Goal: Information Seeking & Learning: Find specific fact

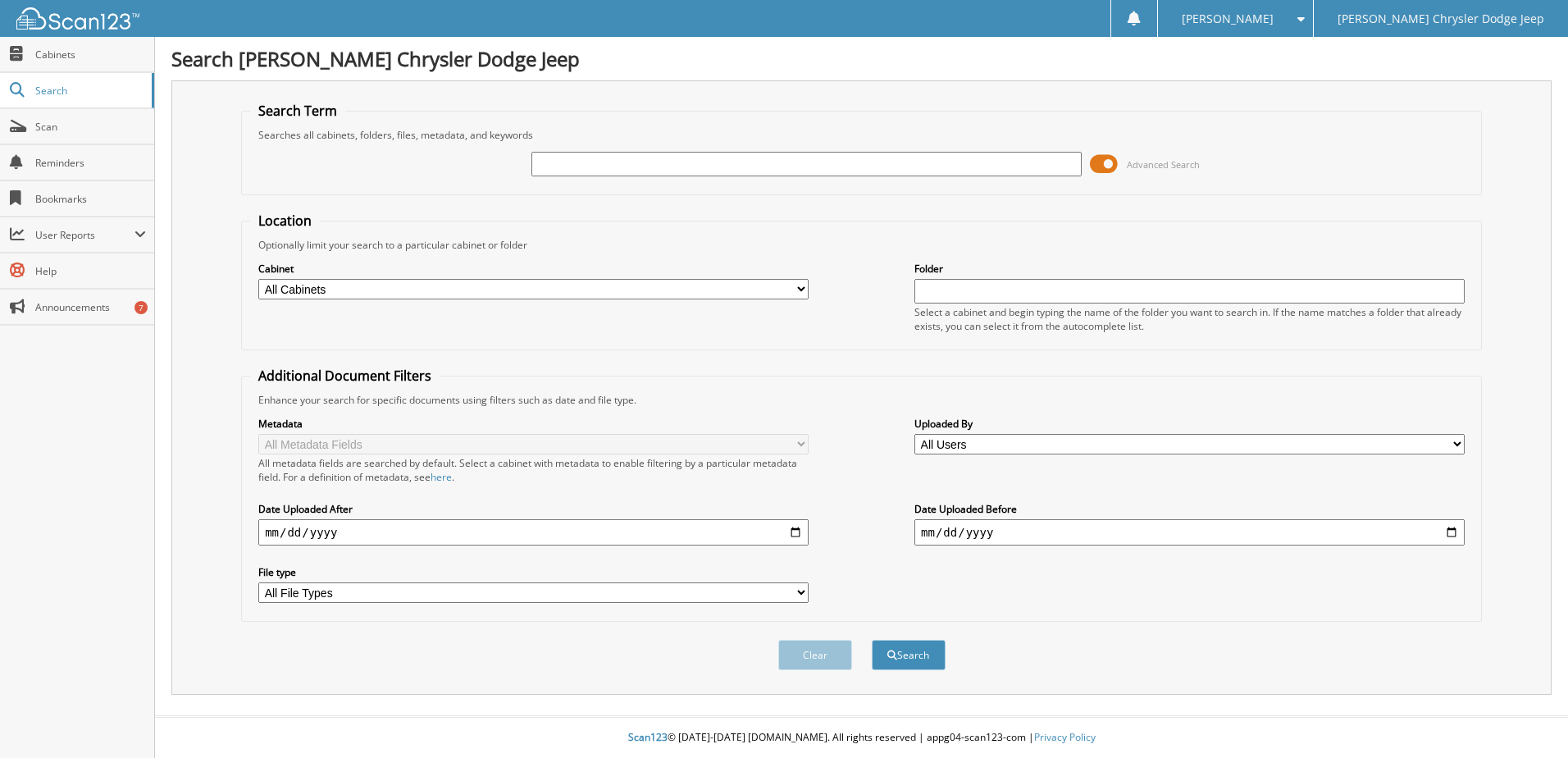
click at [755, 162] on input "text" at bounding box center [807, 164] width 551 height 25
type input "127844"
click at [872, 640] on button "Search" at bounding box center [908, 656] width 74 height 31
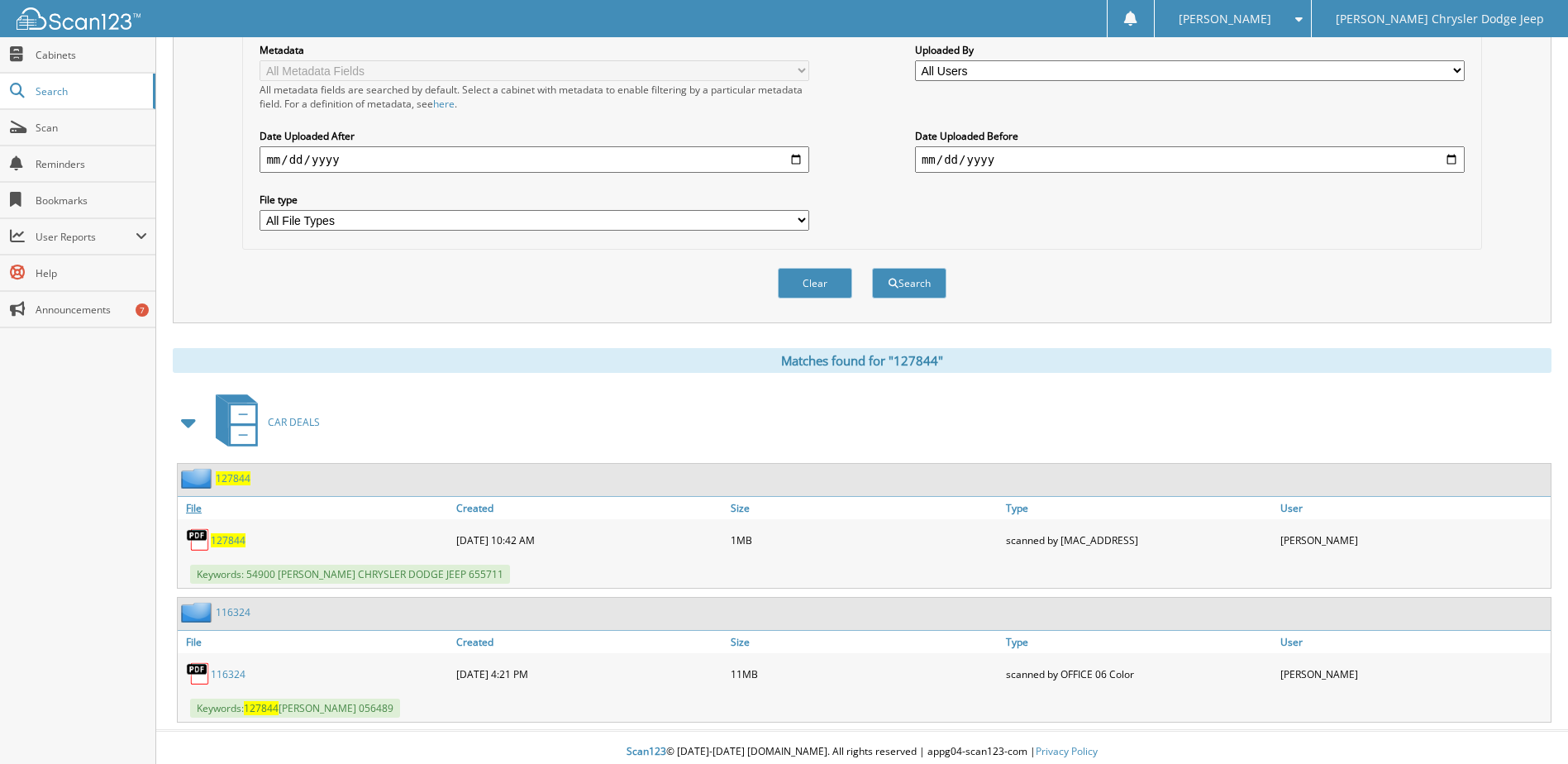
scroll to position [386, 0]
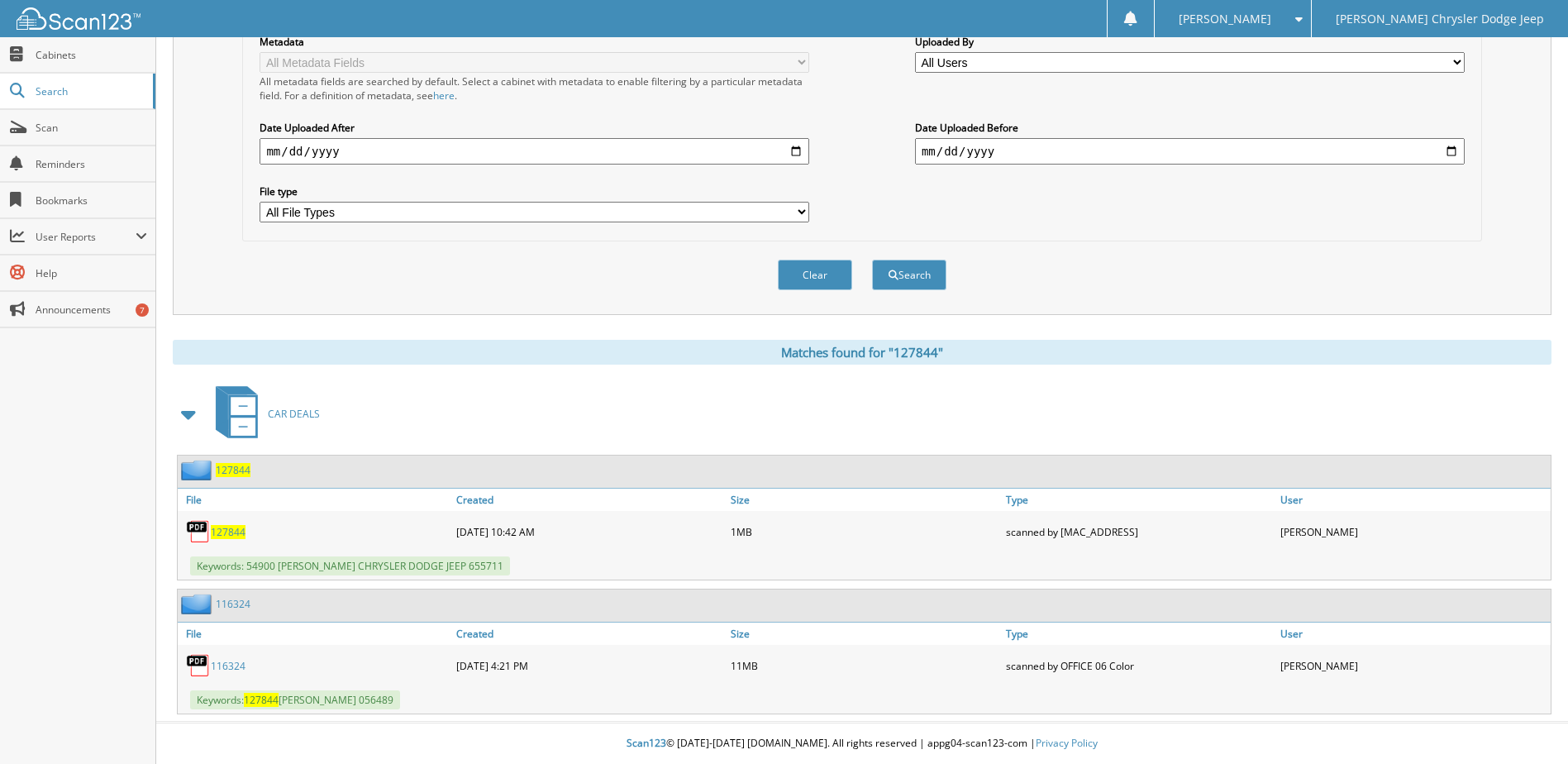
click at [227, 534] on span "127844" at bounding box center [228, 532] width 34 height 14
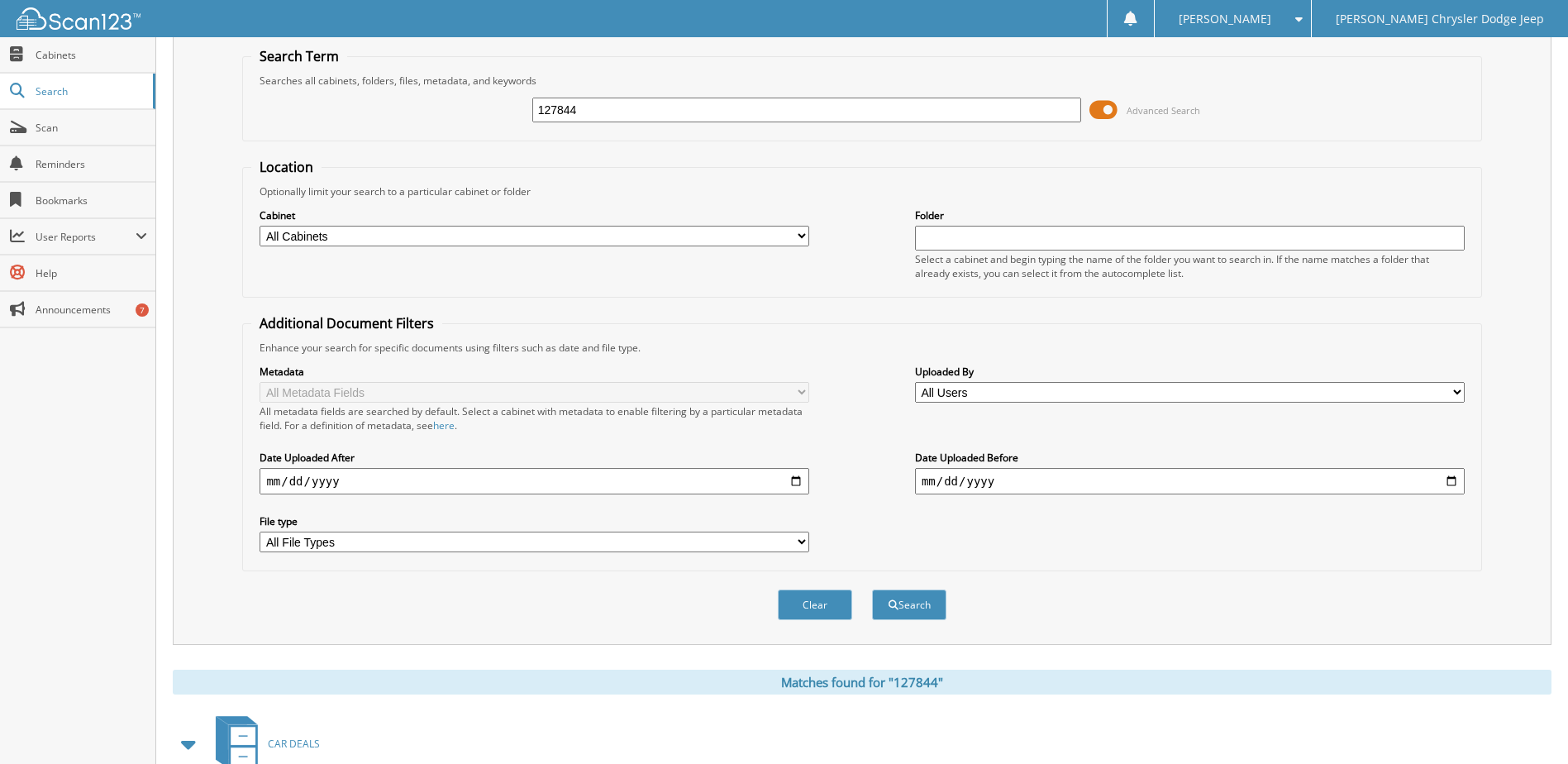
scroll to position [0, 0]
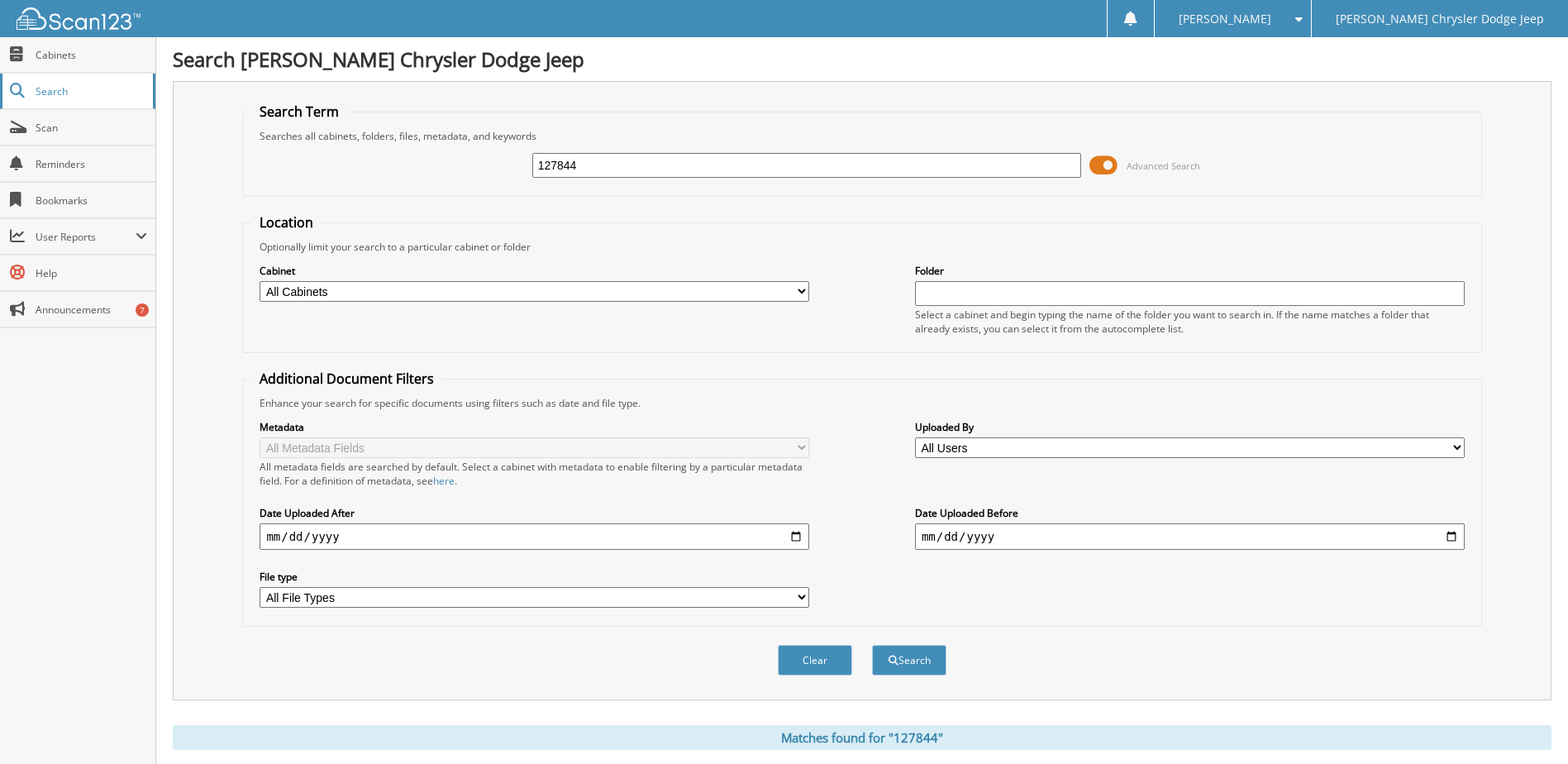
click at [110, 87] on span "Search" at bounding box center [89, 91] width 109 height 14
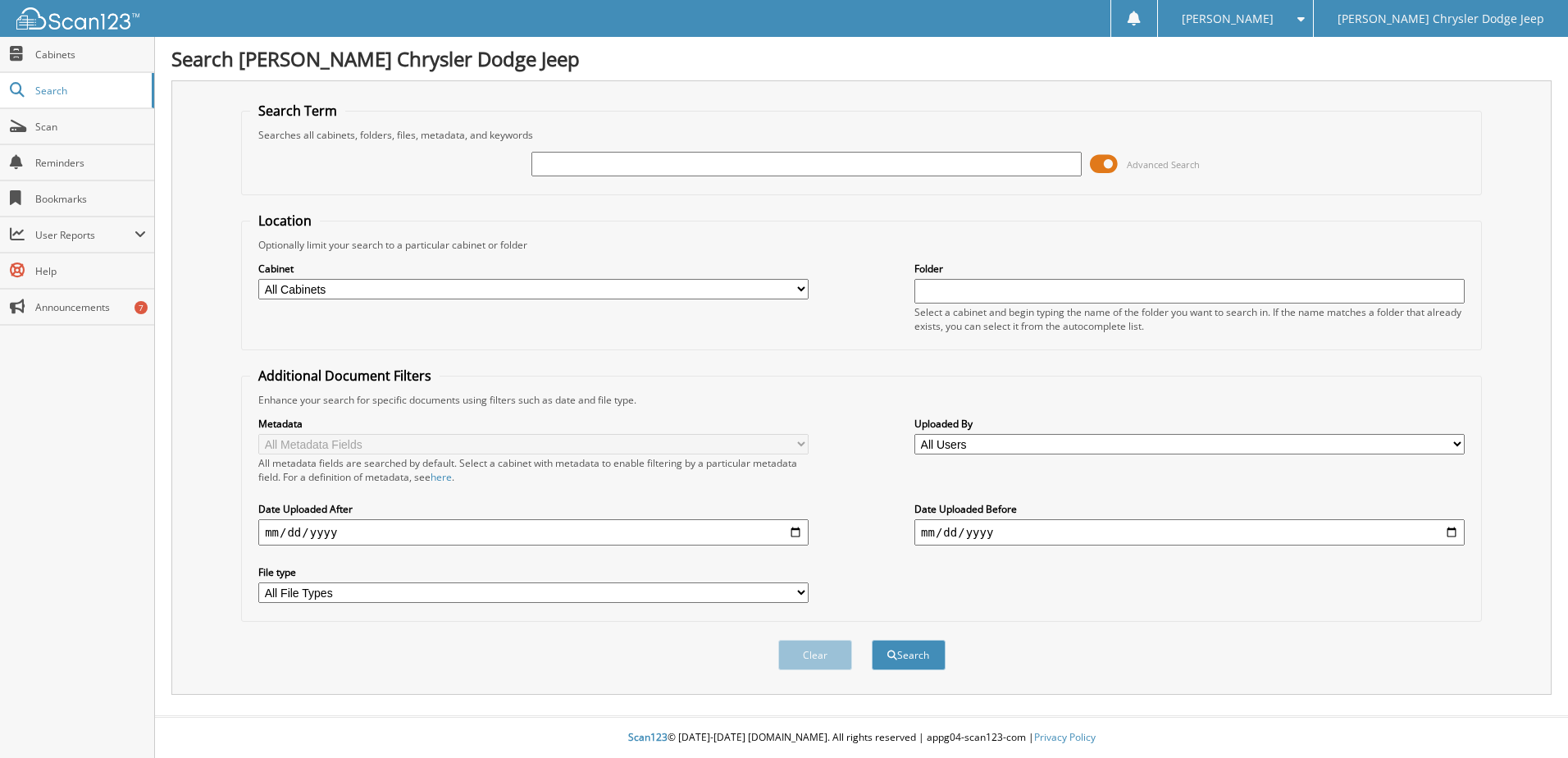
click at [586, 298] on select "All Cabinets ACCOUNTS PAYABLE ACCOUNTS RECEIVABLE ADVERTISING BILLS BODY SHOP C…" at bounding box center [533, 289] width 551 height 20
select select "15229"
click at [258, 279] on select "All Cabinets ACCOUNTS PAYABLE ACCOUNTS RECEIVABLE ADVERTISING BILLS BODY SHOP C…" at bounding box center [533, 289] width 551 height 20
click at [627, 166] on input "text" at bounding box center [807, 164] width 551 height 25
type input "127844"
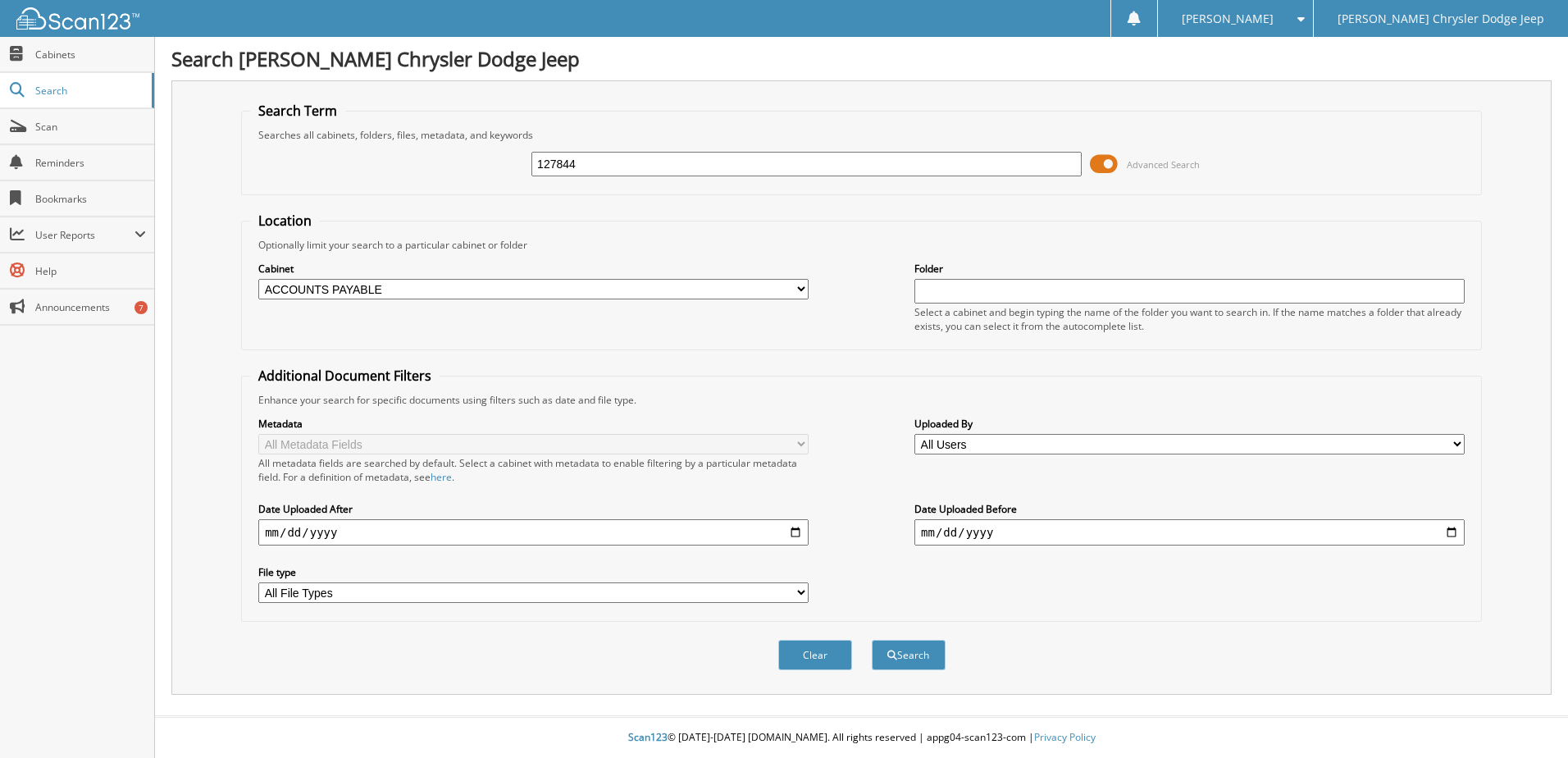
click at [872, 640] on button "Search" at bounding box center [908, 656] width 74 height 31
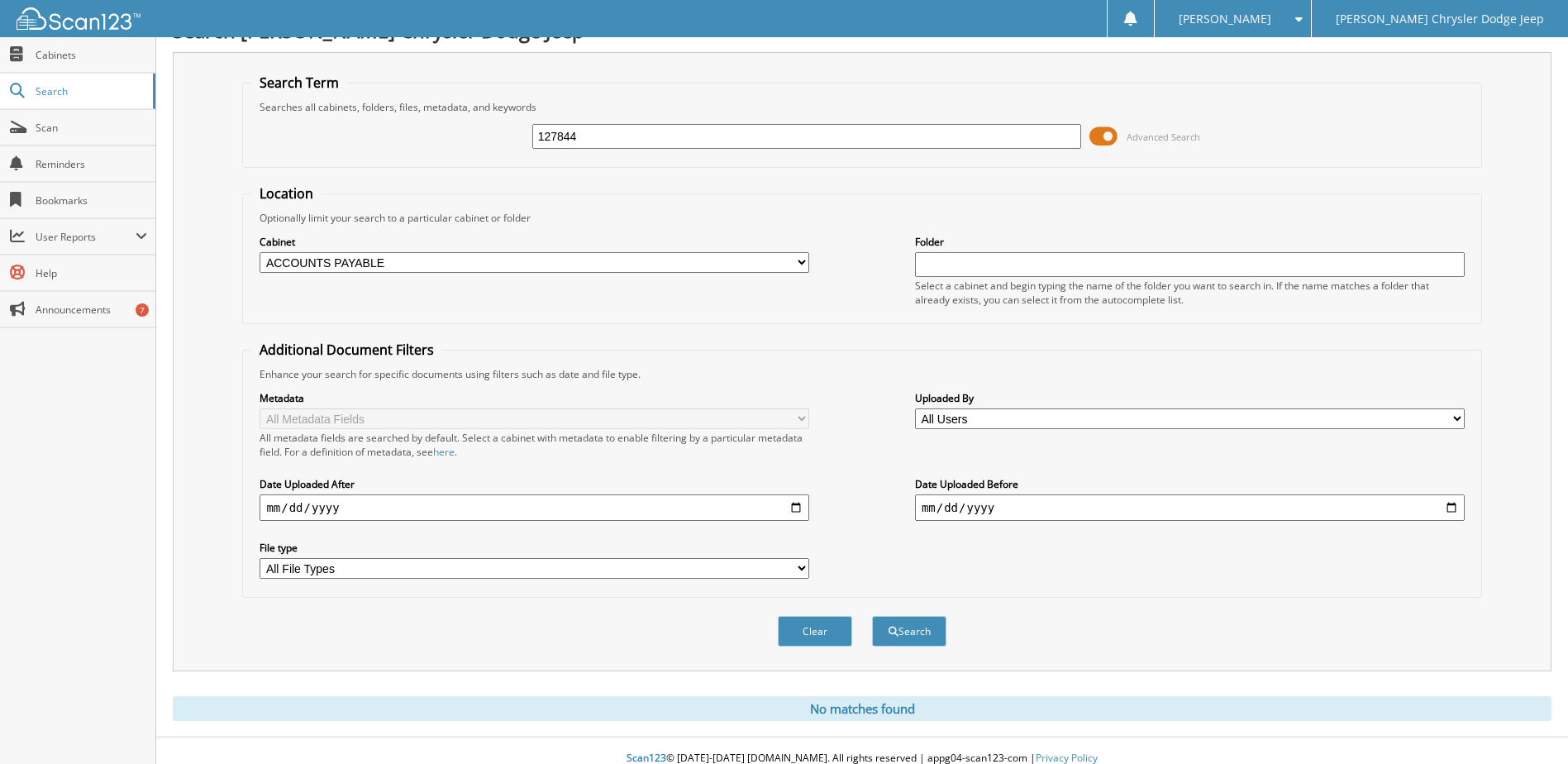
scroll to position [45, 0]
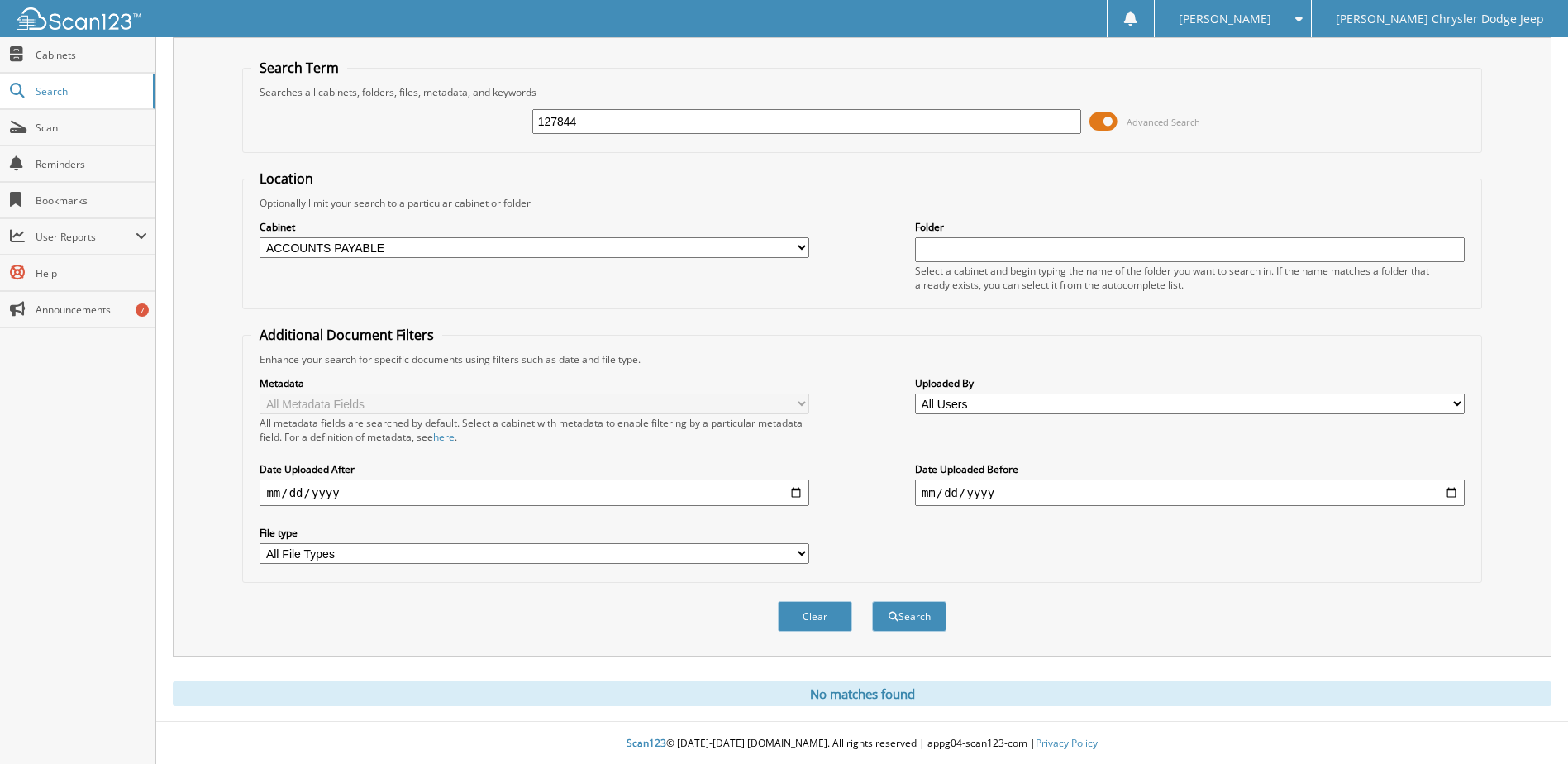
drag, startPoint x: 620, startPoint y: 125, endPoint x: 496, endPoint y: 124, distance: 124.0
click at [496, 124] on div "127844 Advanced Search" at bounding box center [862, 121] width 1221 height 45
